Goal: Complete application form

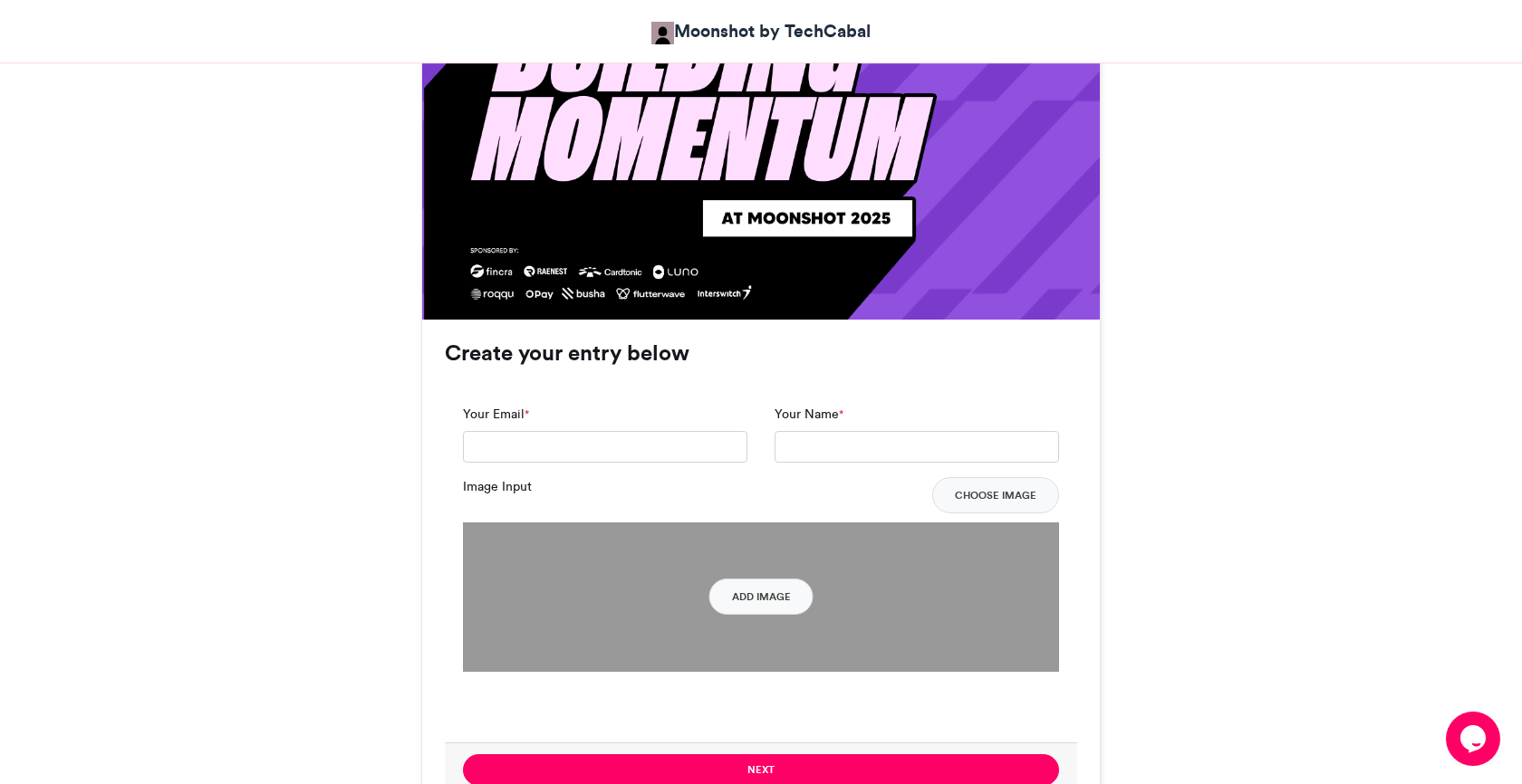
scroll to position [1080, 0]
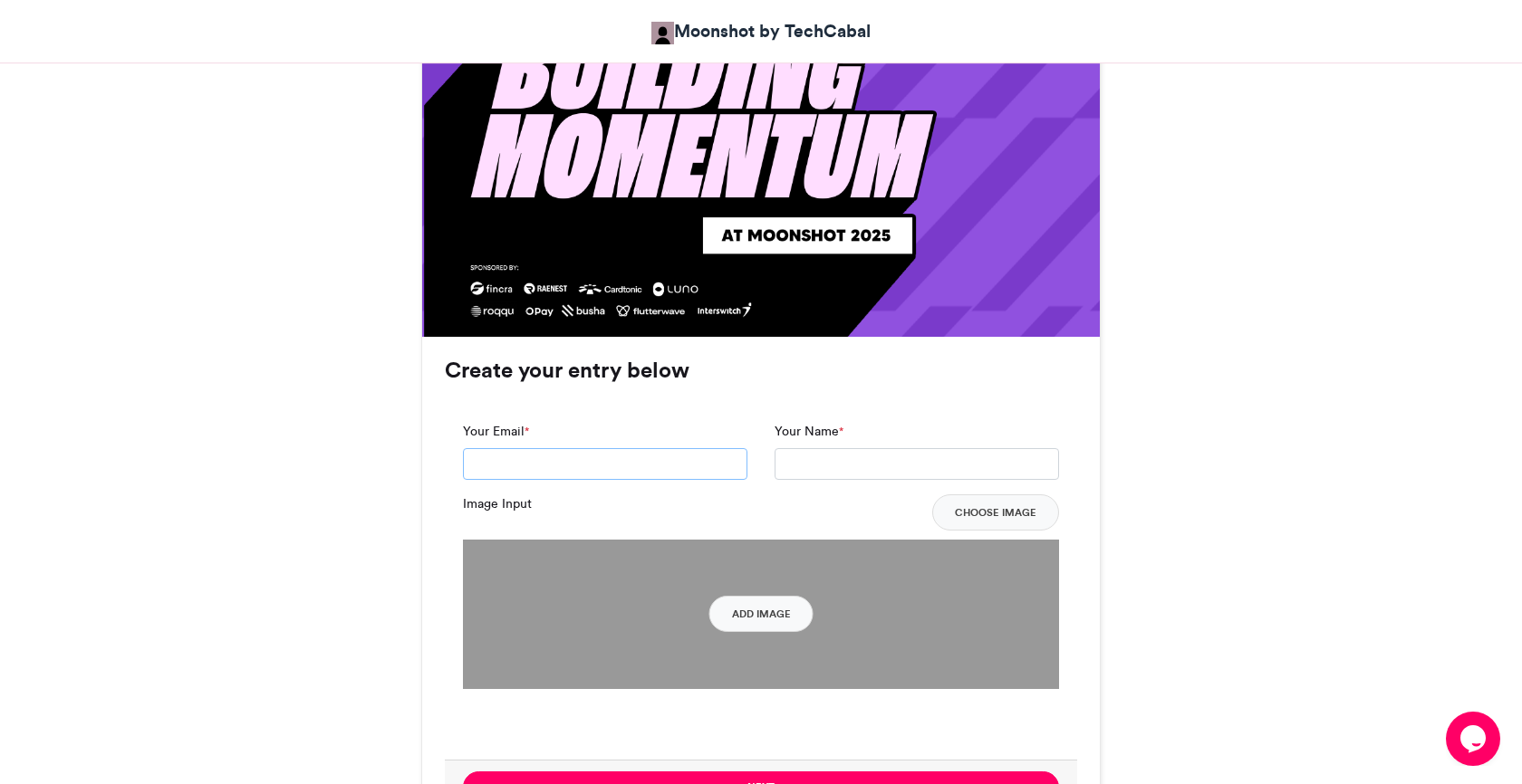
click at [608, 462] on input "Your Email *" at bounding box center [605, 465] width 285 height 33
type input "**********"
click at [828, 469] on input "Your Name *" at bounding box center [917, 465] width 285 height 33
type input "**********"
click at [739, 618] on button "Add Image" at bounding box center [761, 614] width 105 height 36
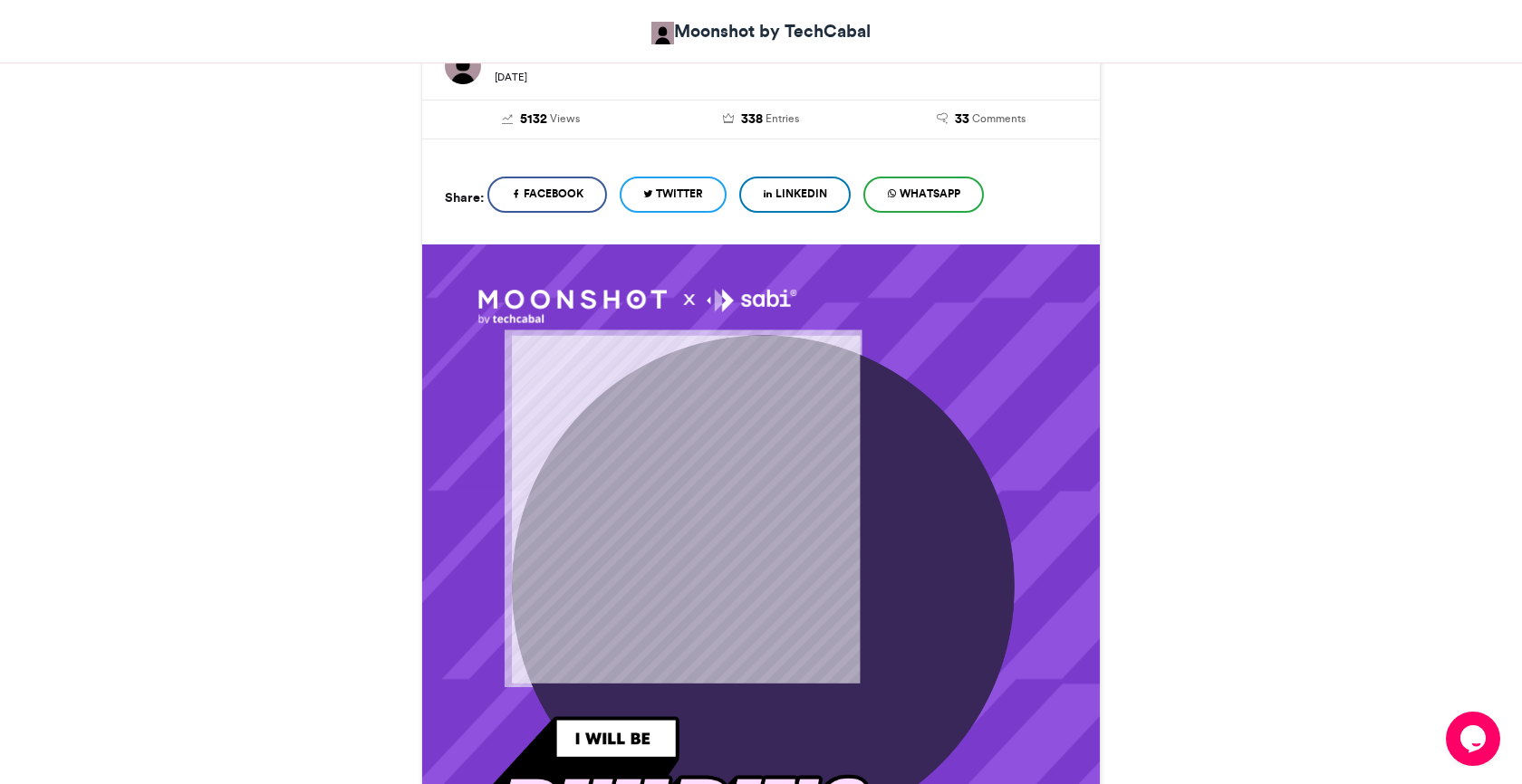
scroll to position [328, 0]
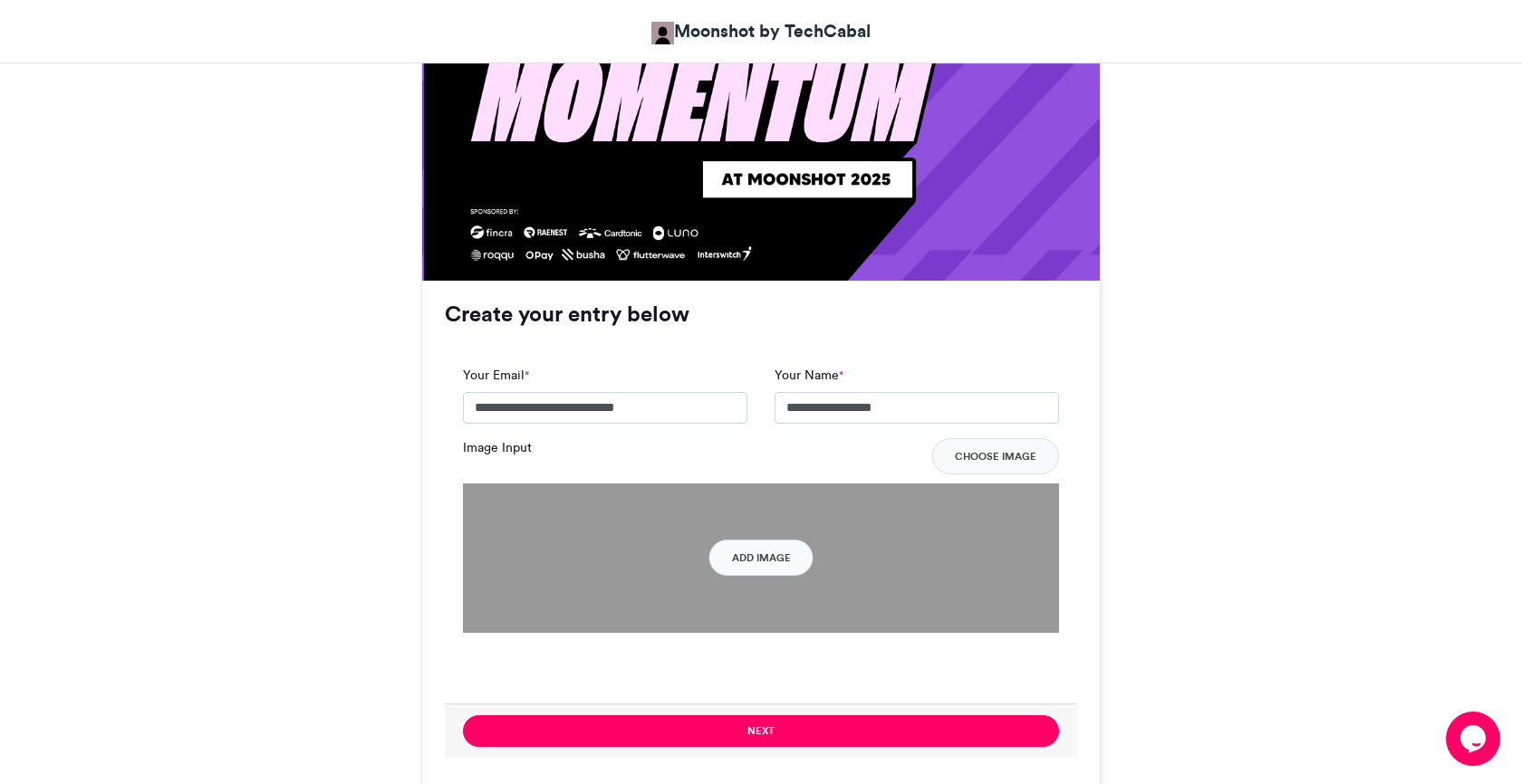
scroll to position [1134, 0]
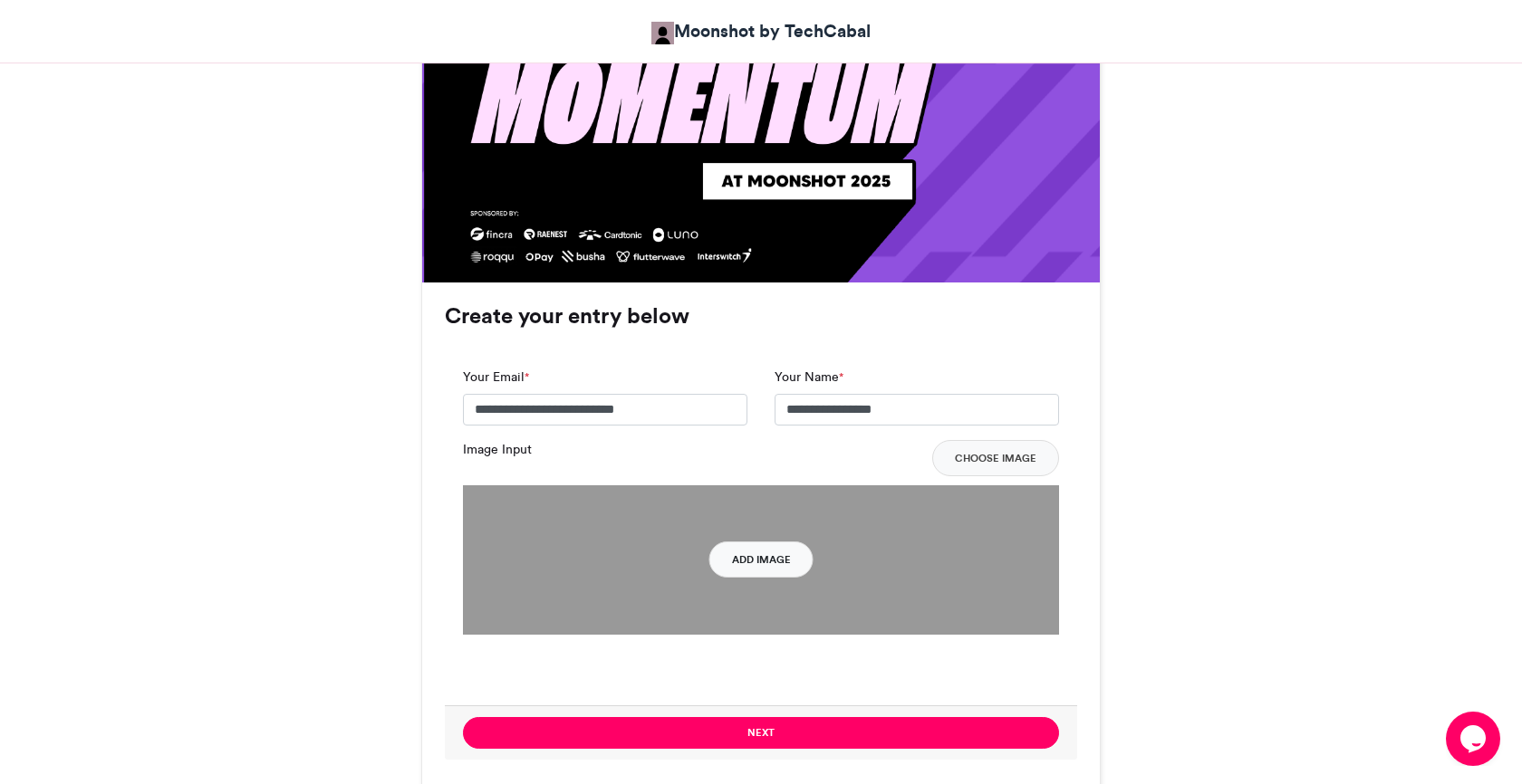
click at [757, 566] on button "Add Image" at bounding box center [761, 559] width 105 height 36
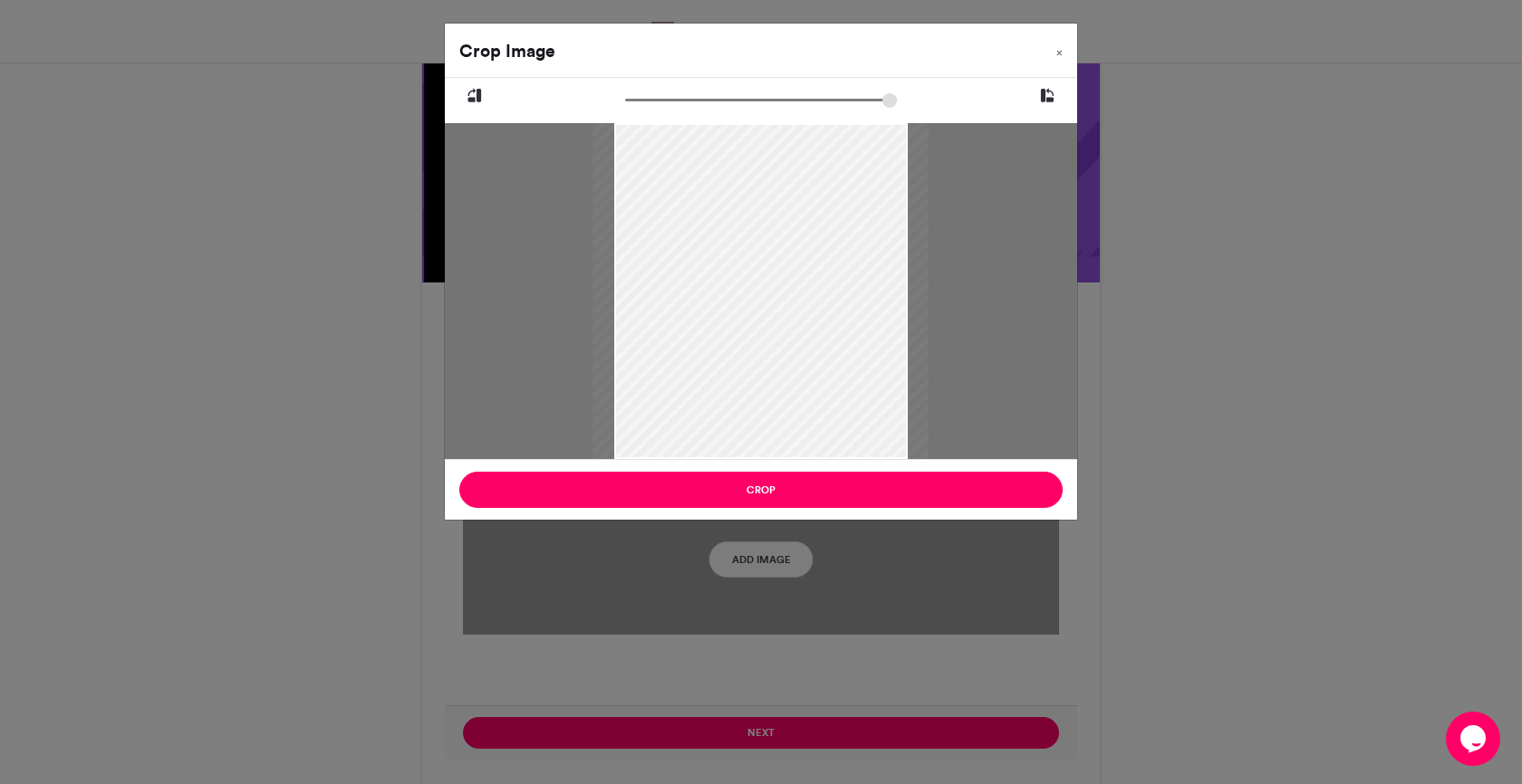
click at [820, 398] on div at bounding box center [761, 292] width 336 height 336
drag, startPoint x: 820, startPoint y: 398, endPoint x: 821, endPoint y: 368, distance: 30.0
click at [821, 368] on div at bounding box center [762, 292] width 336 height 336
type input "******"
drag, startPoint x: 821, startPoint y: 368, endPoint x: 815, endPoint y: 334, distance: 34.5
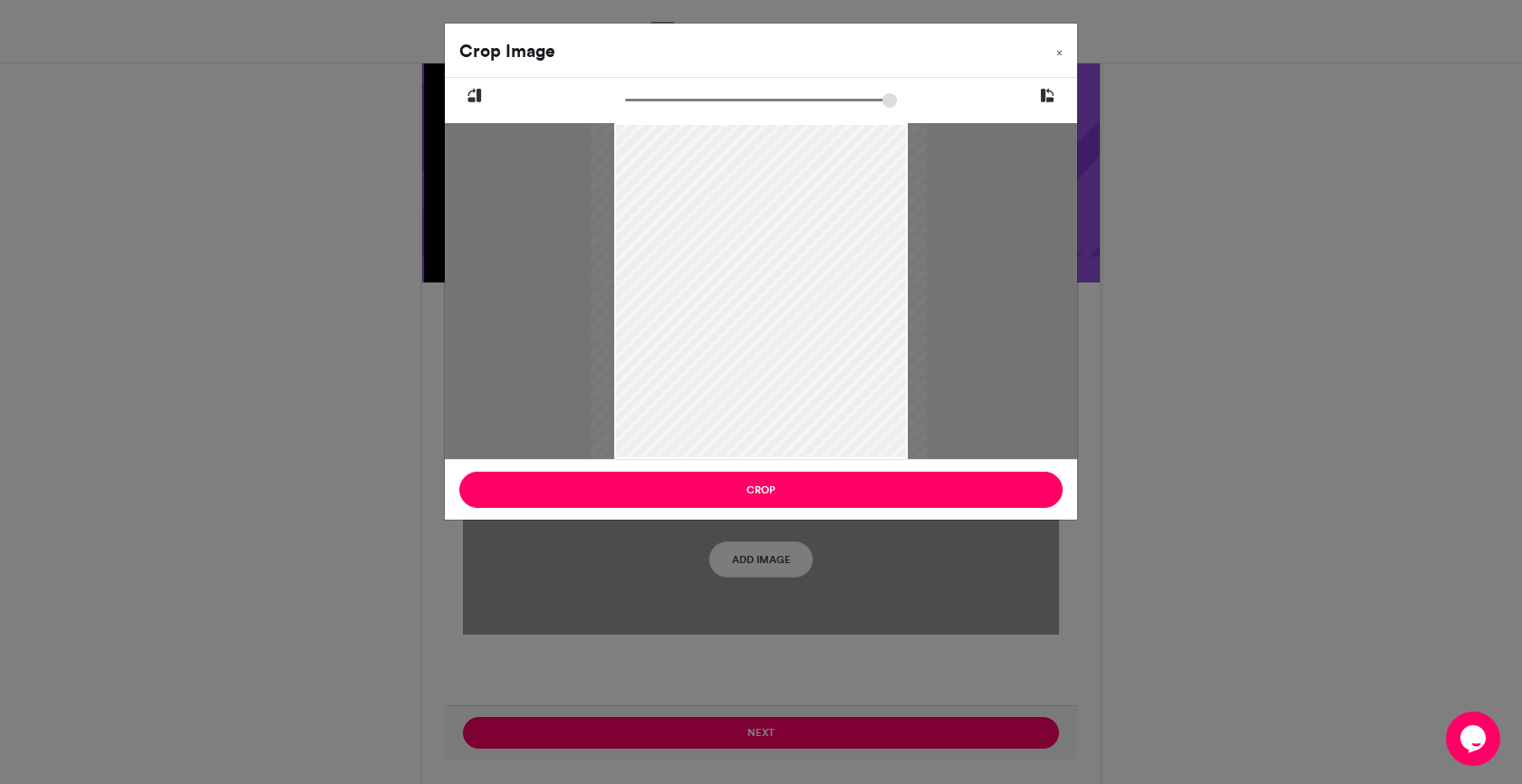
click at [815, 334] on div at bounding box center [760, 292] width 336 height 336
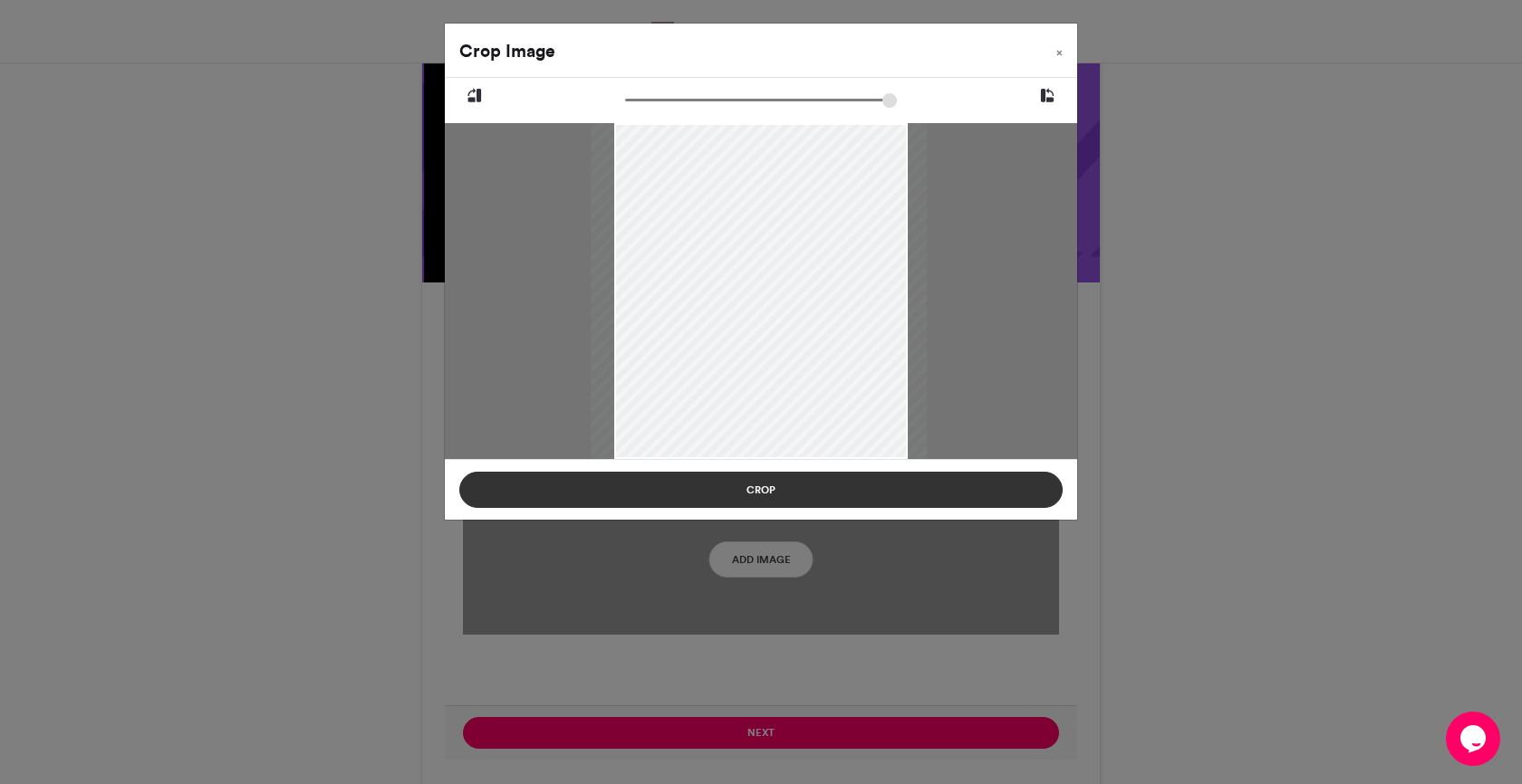
click at [770, 491] on button "Crop" at bounding box center [761, 490] width 603 height 36
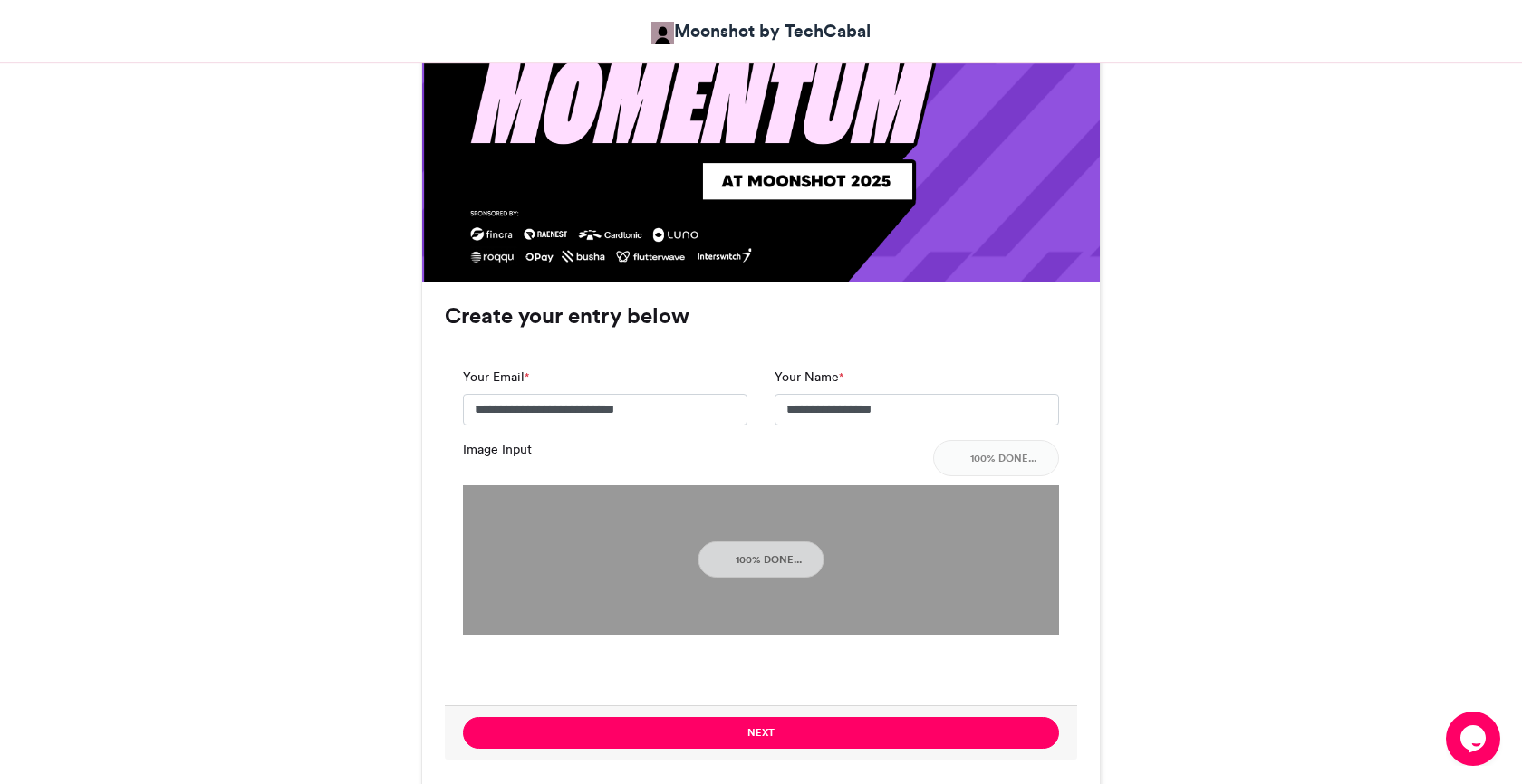
click at [1151, 551] on div "Moonshot by Techcabal 2025 Moonshot by TechCabal [DATE] 5132 Views 338 Entries …" at bounding box center [761, 709] width 1033 height 3107
click at [1144, 547] on div "Moonshot by Techcabal 2025 Moonshot by TechCabal [DATE] 5132 Views 338 Entries …" at bounding box center [761, 709] width 1033 height 3107
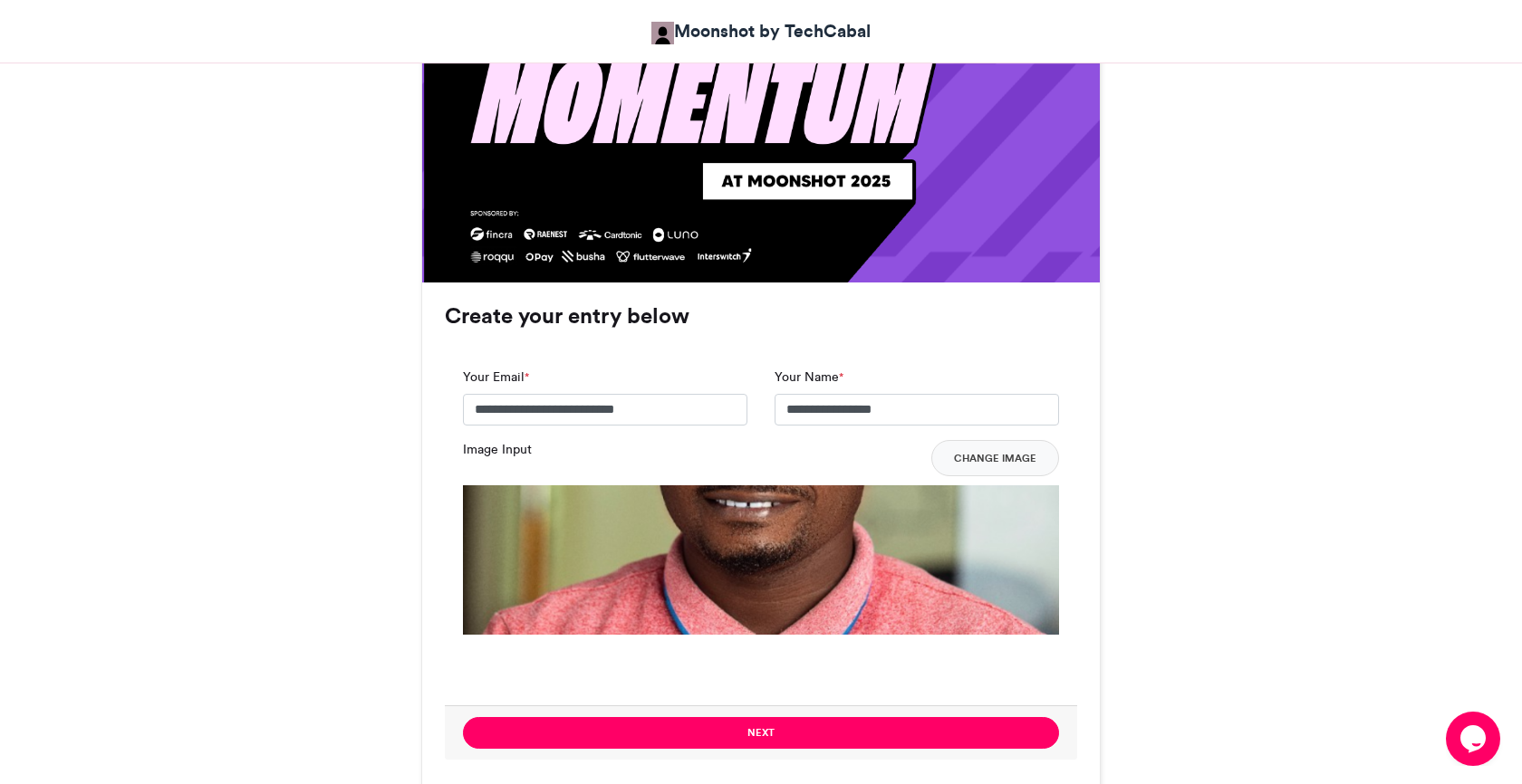
scroll to position [1137, 0]
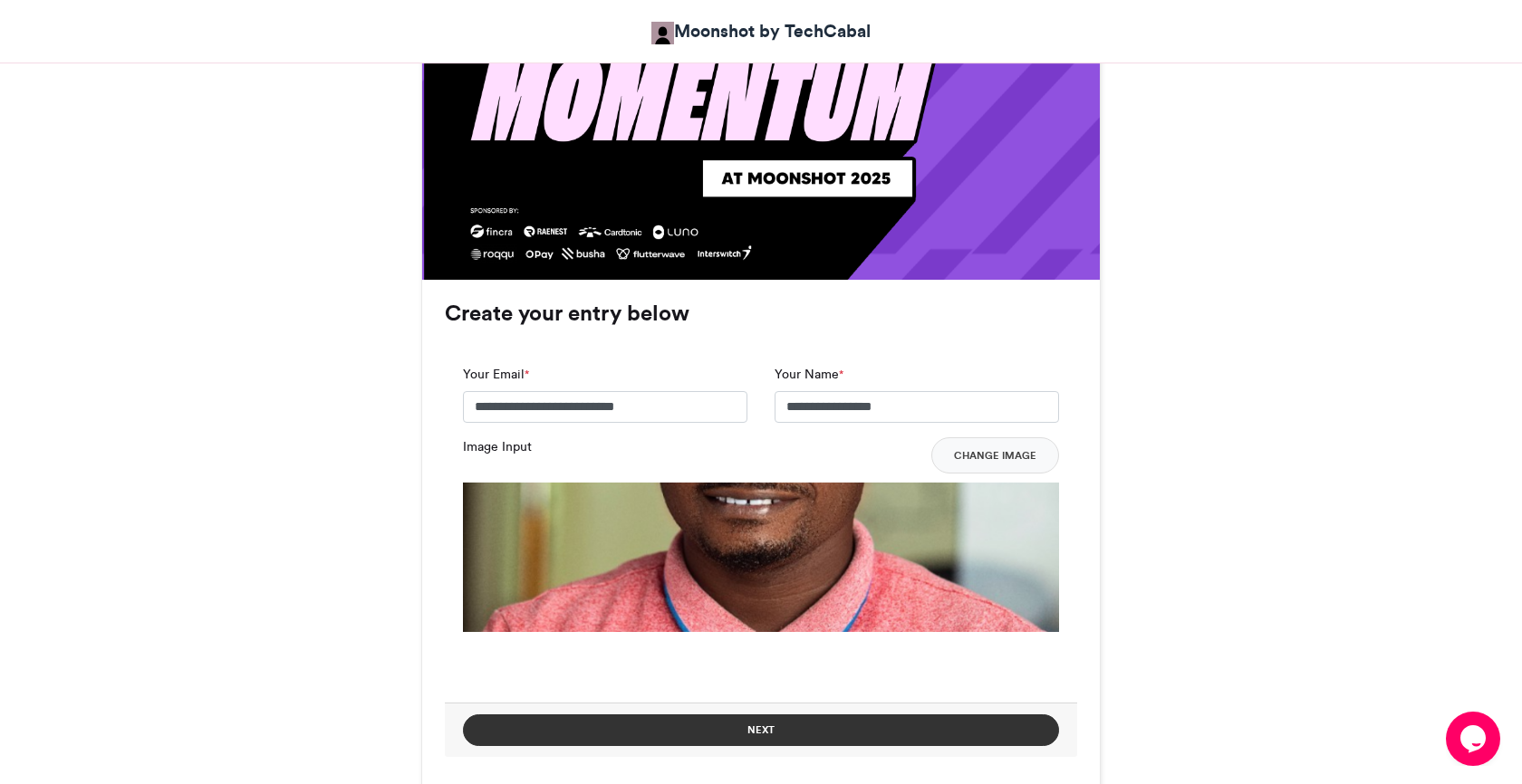
click at [791, 733] on button "Next" at bounding box center [761, 730] width 596 height 32
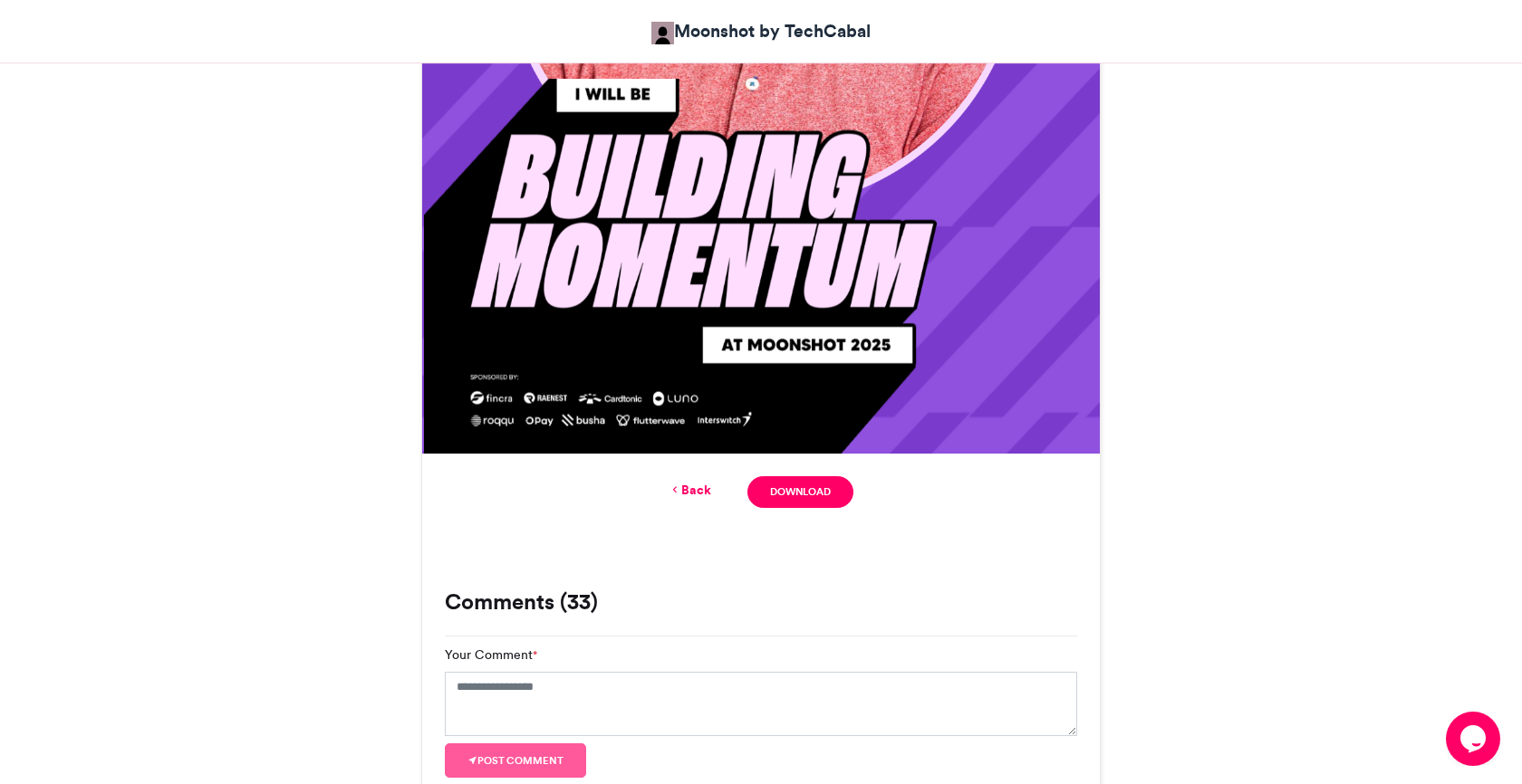
scroll to position [975, 0]
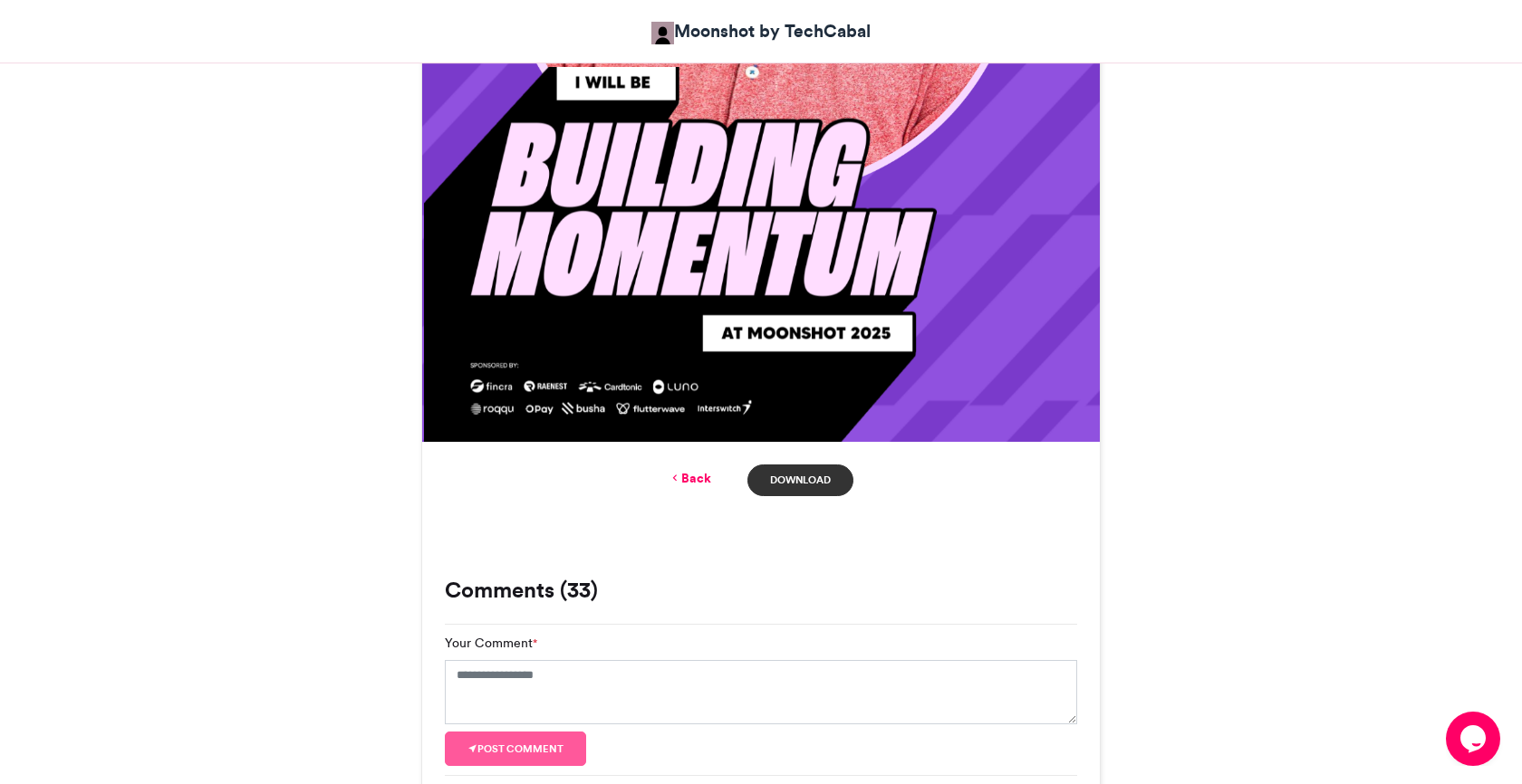
click at [795, 482] on link "Download" at bounding box center [800, 481] width 106 height 32
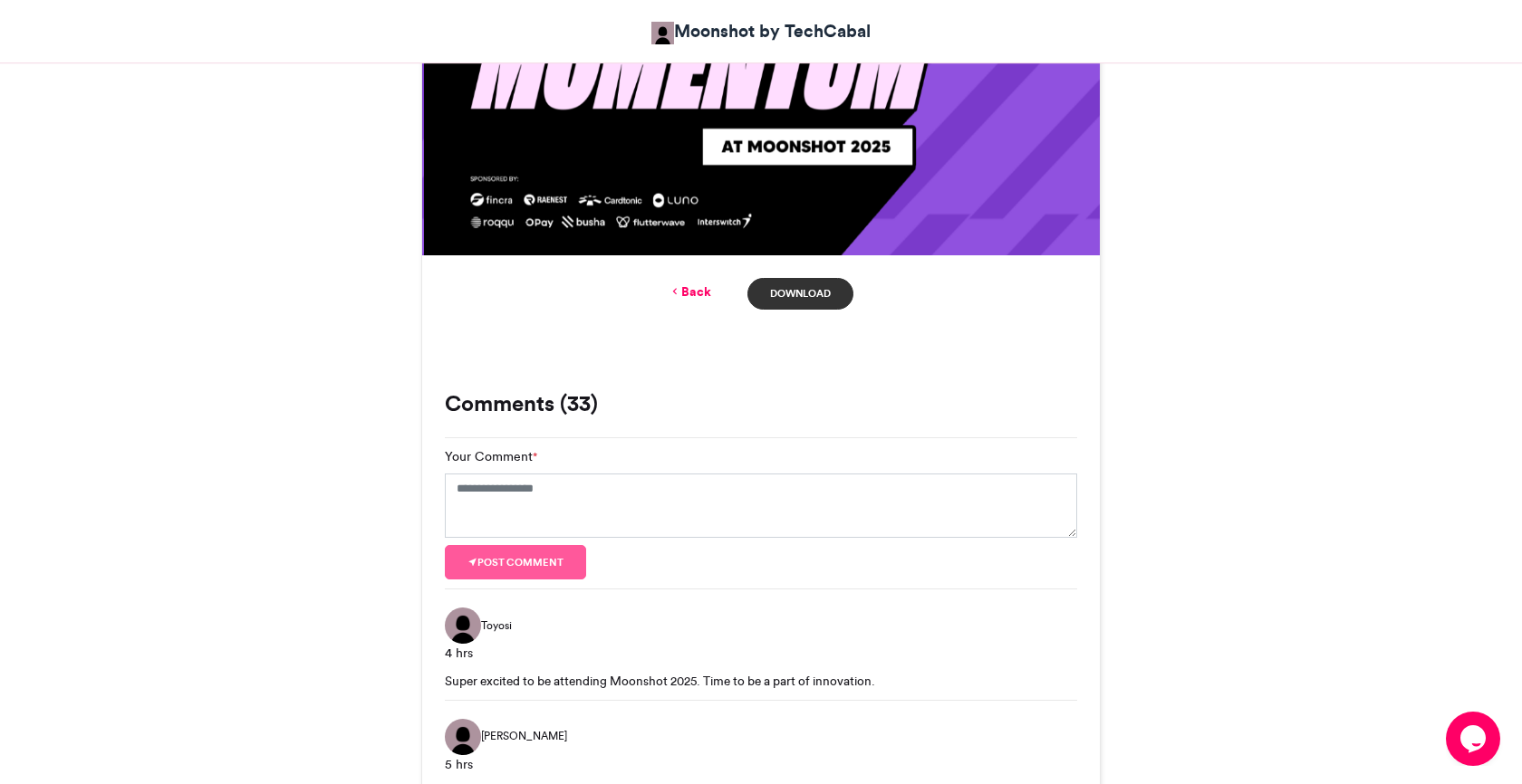
scroll to position [1155, 0]
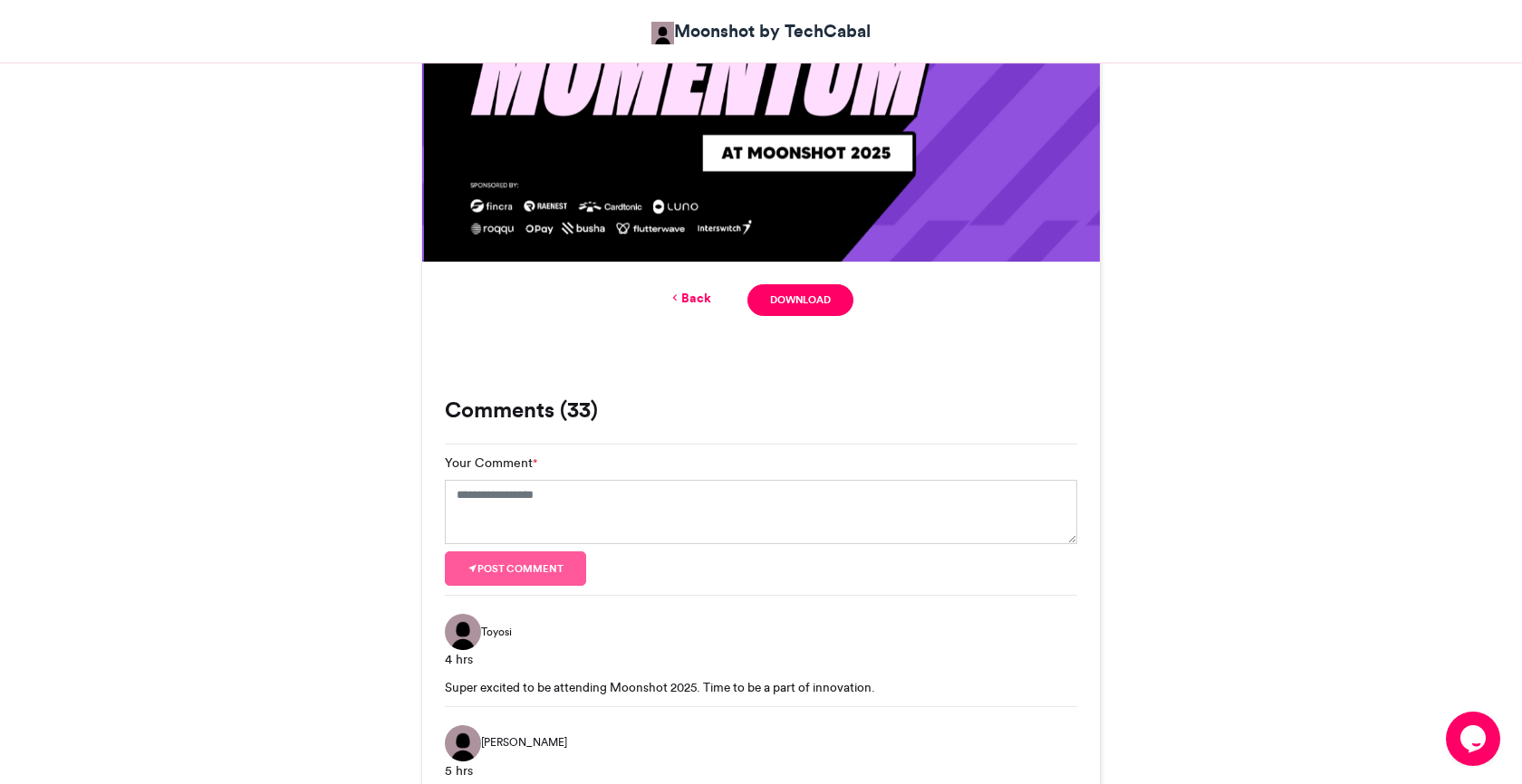
click at [701, 291] on link "Back" at bounding box center [690, 297] width 43 height 19
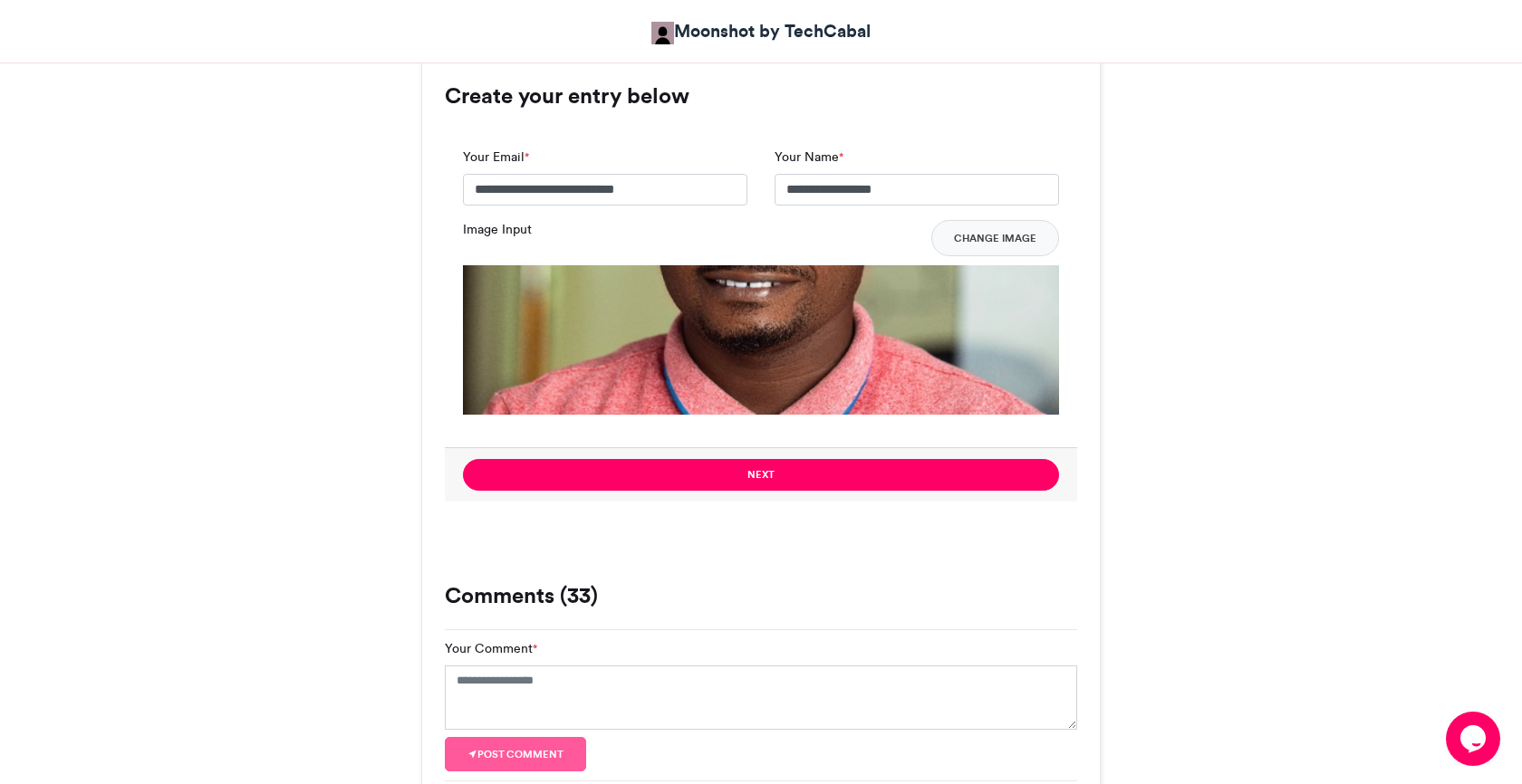
scroll to position [1356, 0]
